Goal: Check status

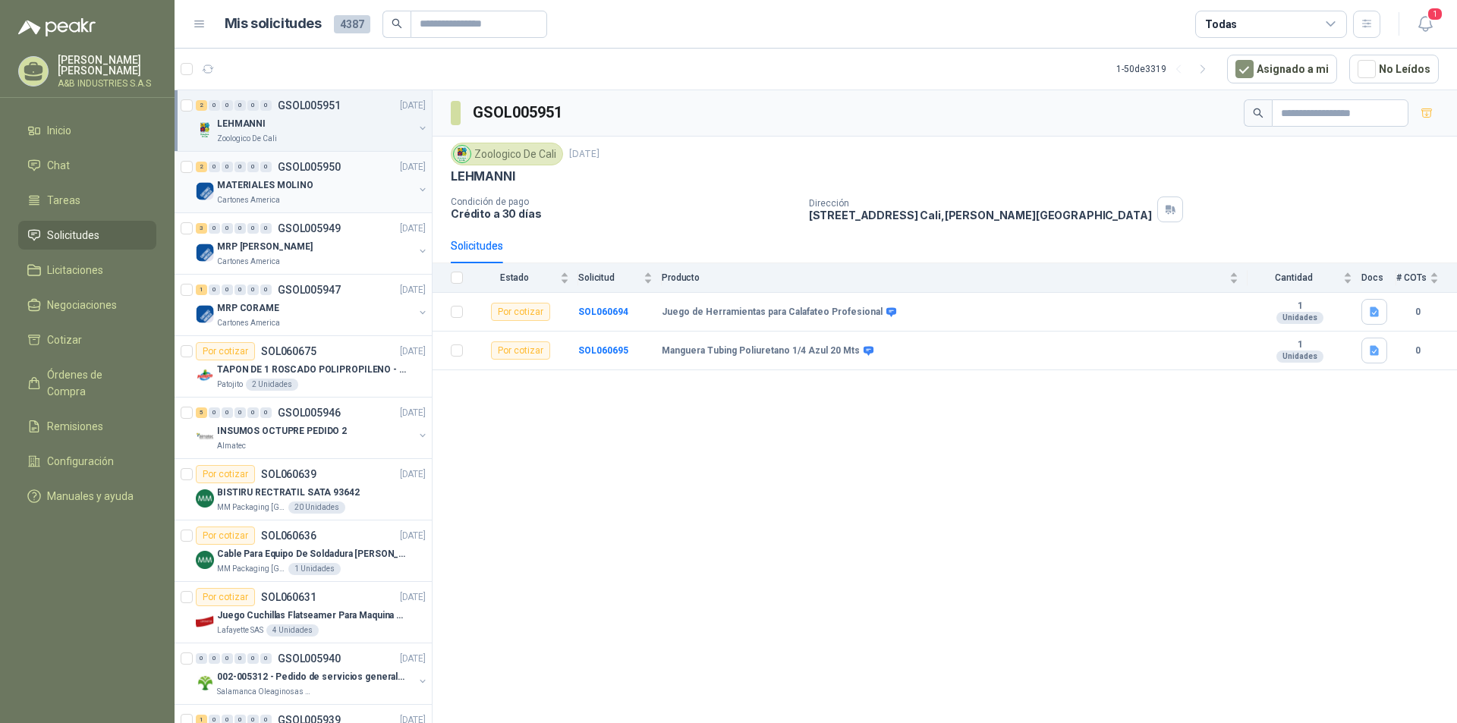
drag, startPoint x: 261, startPoint y: 197, endPoint x: 272, endPoint y: 196, distance: 10.7
click at [261, 196] on p "Cartones America" at bounding box center [248, 200] width 63 height 12
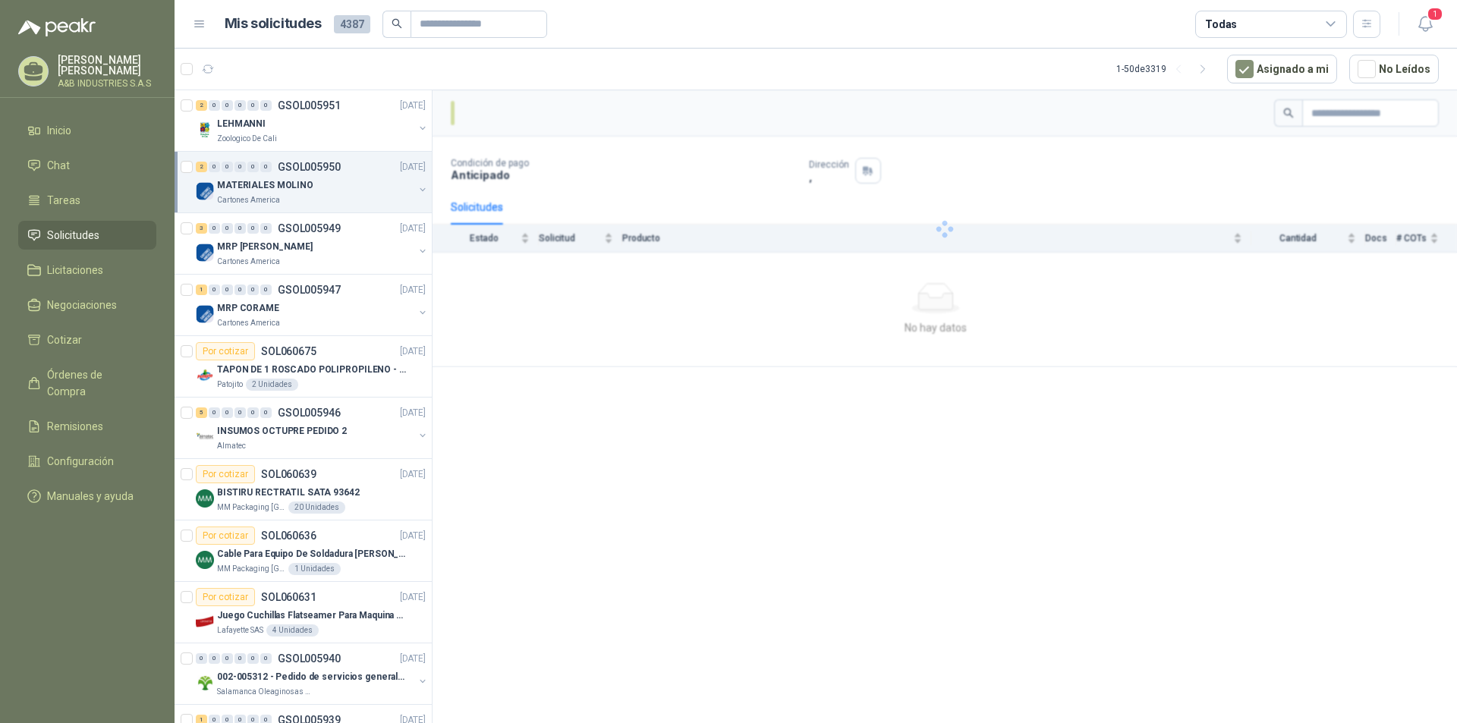
click at [272, 195] on p "Cartones America" at bounding box center [248, 200] width 63 height 12
